Goal: Check status: Check status

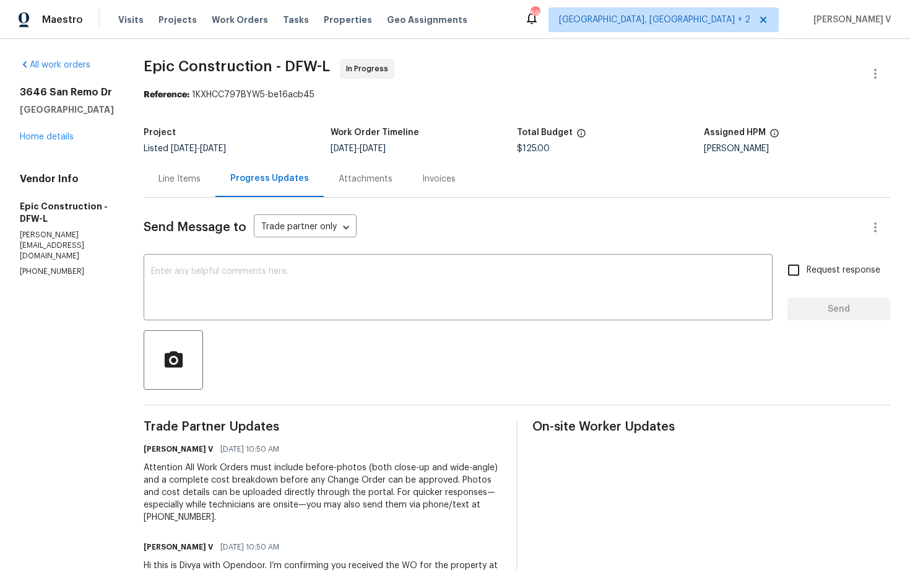
scroll to position [74, 0]
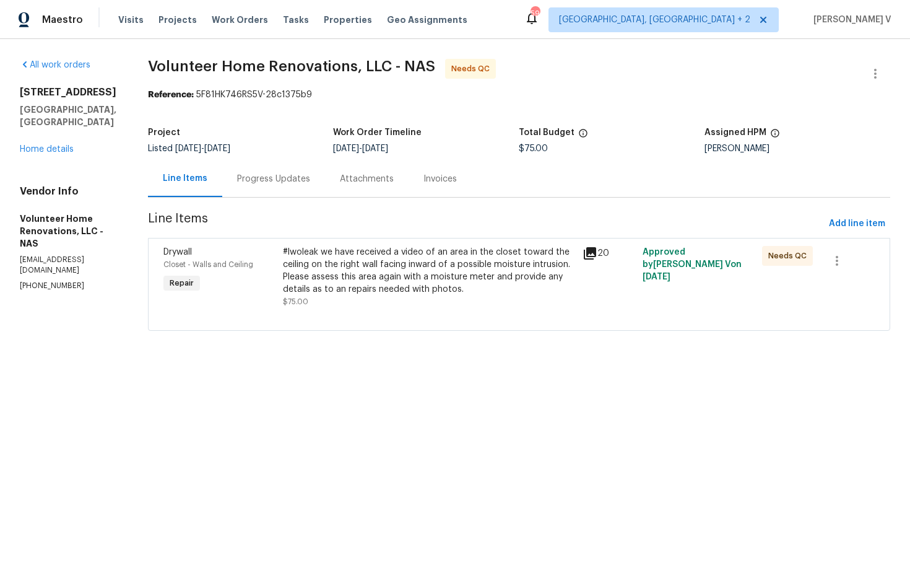
click at [299, 175] on div "Progress Updates" at bounding box center [273, 179] width 73 height 12
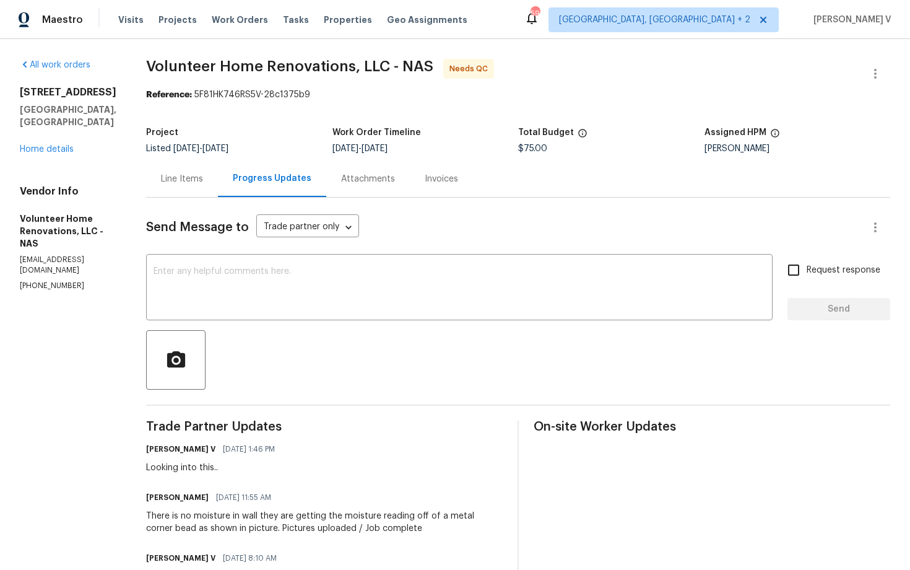
click at [218, 183] on div "Line Items" at bounding box center [182, 178] width 72 height 37
